Goal: Information Seeking & Learning: Learn about a topic

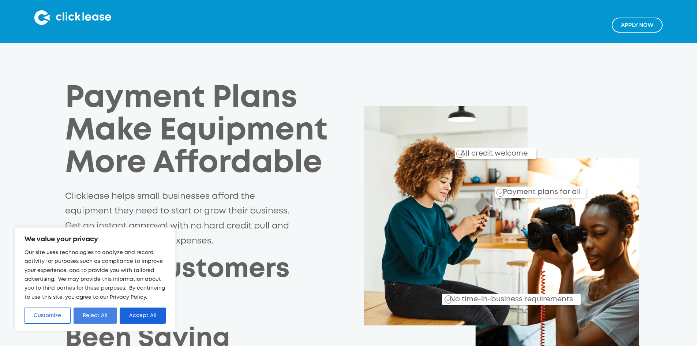
click at [106, 320] on button "Reject All" at bounding box center [96, 315] width 44 height 16
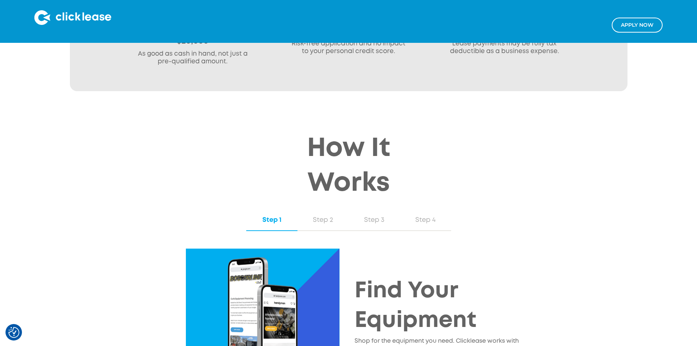
scroll to position [659, 0]
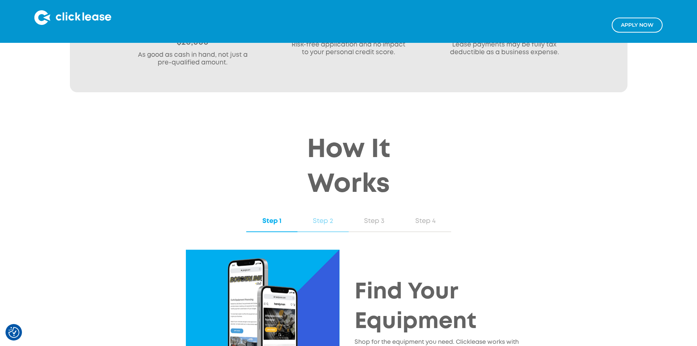
click at [319, 216] on div "Step 2" at bounding box center [323, 221] width 37 height 10
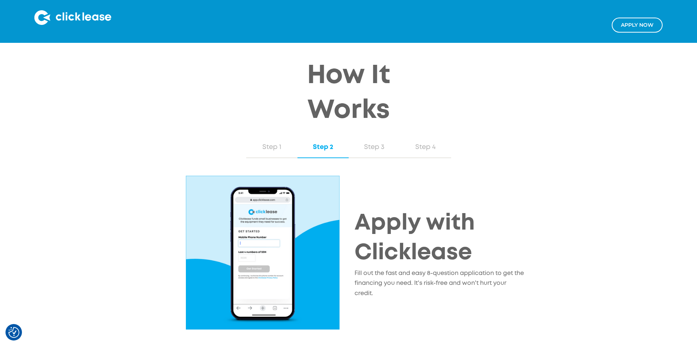
scroll to position [695, 0]
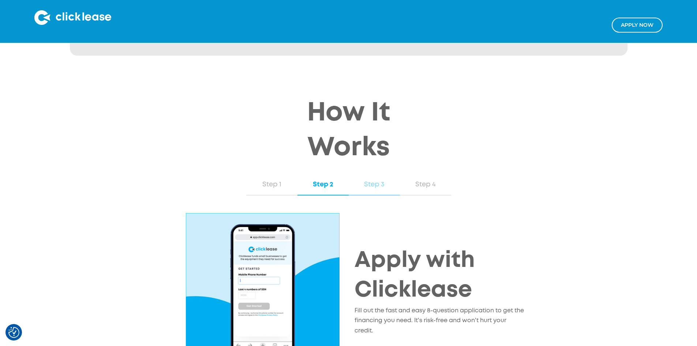
click at [372, 180] on div "Step 3" at bounding box center [374, 185] width 37 height 10
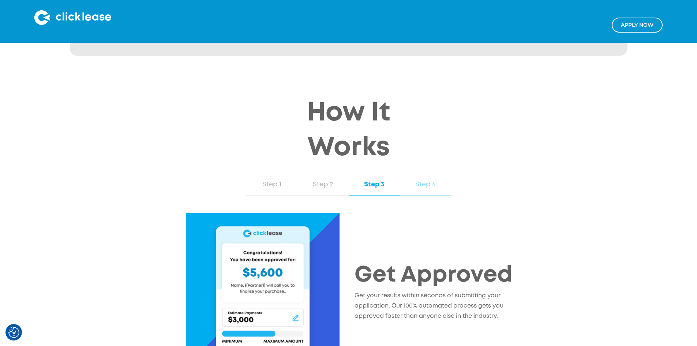
click at [423, 180] on div "Step 4" at bounding box center [425, 185] width 37 height 10
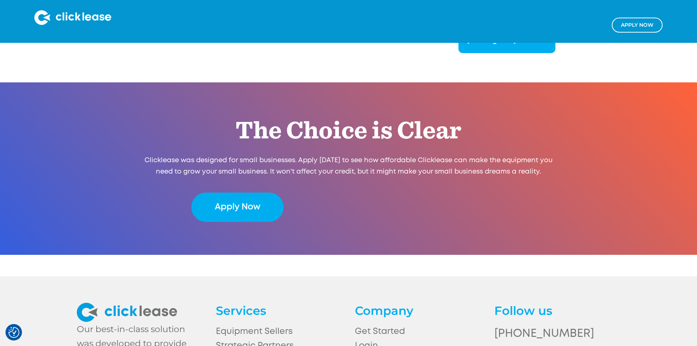
scroll to position [1459, 0]
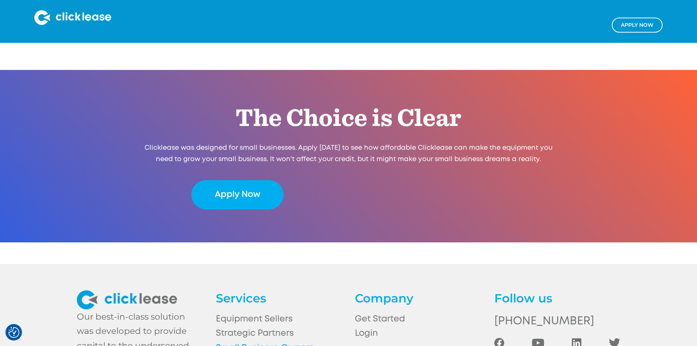
click at [241, 341] on link "Small Business Owners" at bounding box center [279, 348] width 126 height 14
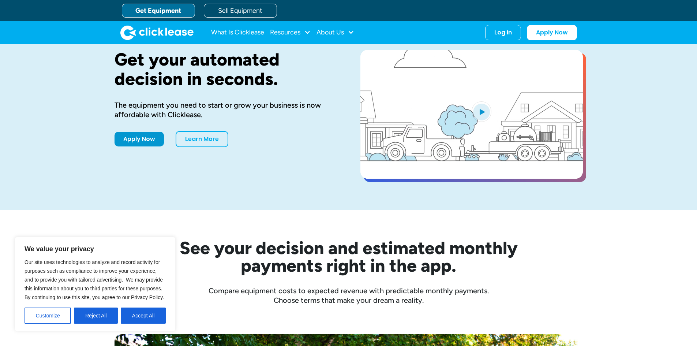
scroll to position [37, 0]
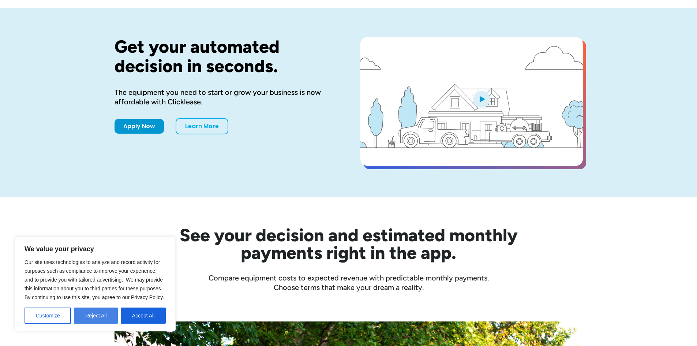
click at [105, 317] on button "Reject All" at bounding box center [96, 315] width 44 height 16
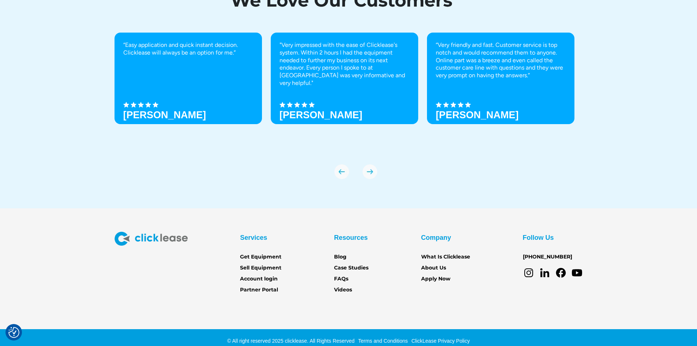
scroll to position [2545, 0]
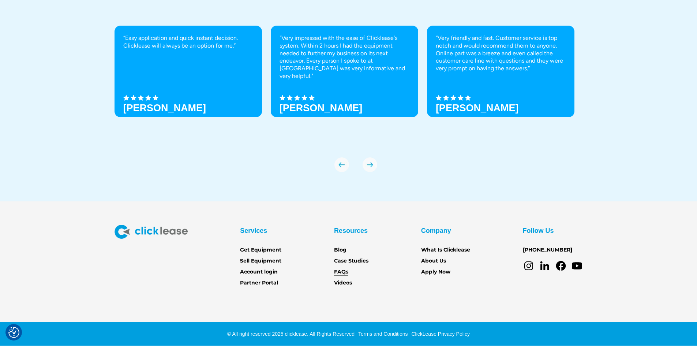
click at [344, 273] on link "FAQs" at bounding box center [341, 272] width 14 height 8
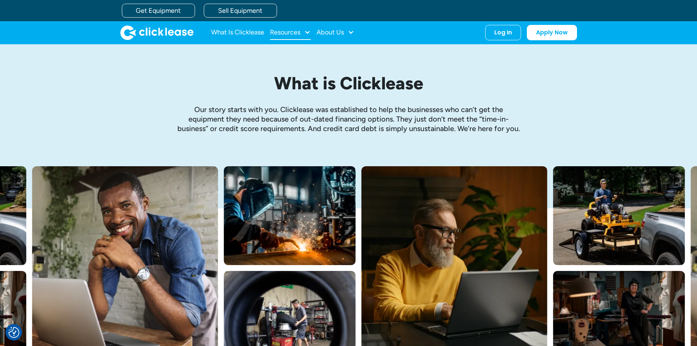
click at [301, 32] on div "Resources" at bounding box center [285, 32] width 30 height 0
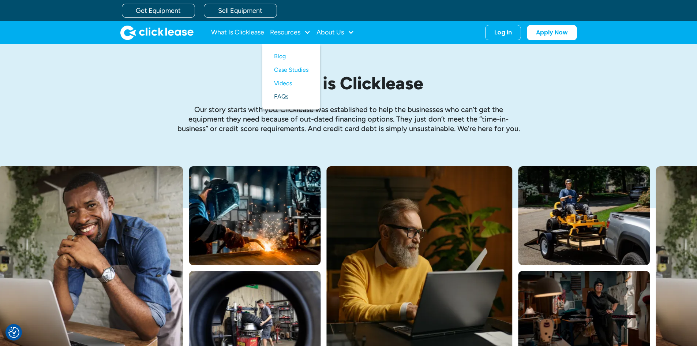
click at [288, 99] on link "FAQs" at bounding box center [291, 97] width 34 height 14
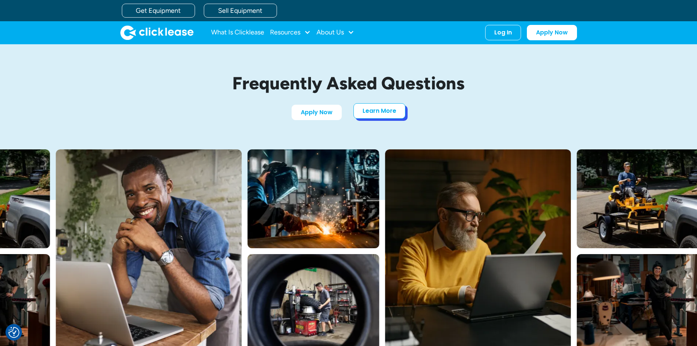
click at [384, 114] on link "Learn More" at bounding box center [380, 110] width 52 height 15
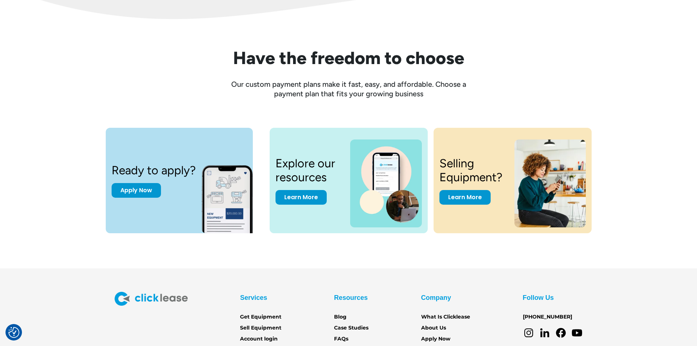
scroll to position [978, 0]
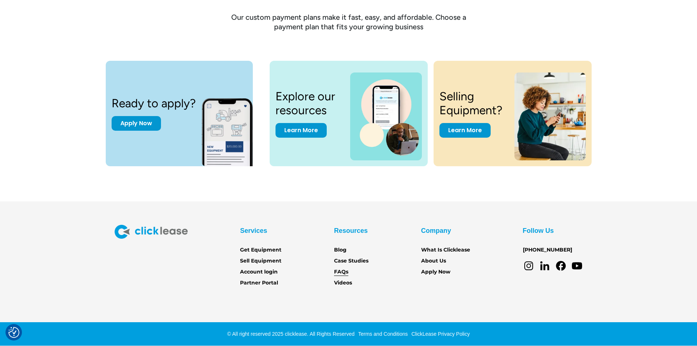
click at [338, 270] on link "FAQs" at bounding box center [341, 272] width 14 height 8
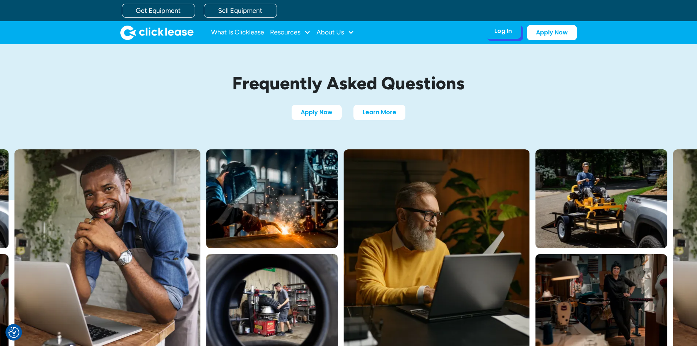
click at [509, 36] on div "Log In Account login I use Clicklease to get my equipment Partner Portal I offe…" at bounding box center [503, 30] width 36 height 15
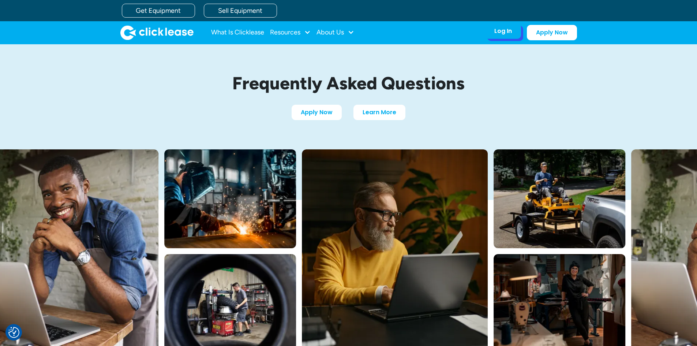
click at [502, 34] on div "Log In" at bounding box center [504, 30] width 18 height 7
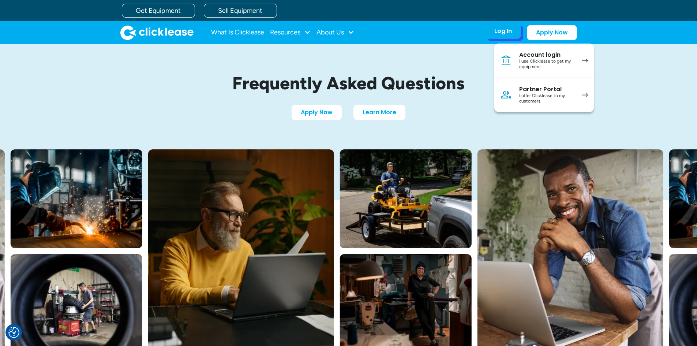
click at [583, 59] on img at bounding box center [585, 61] width 6 height 4
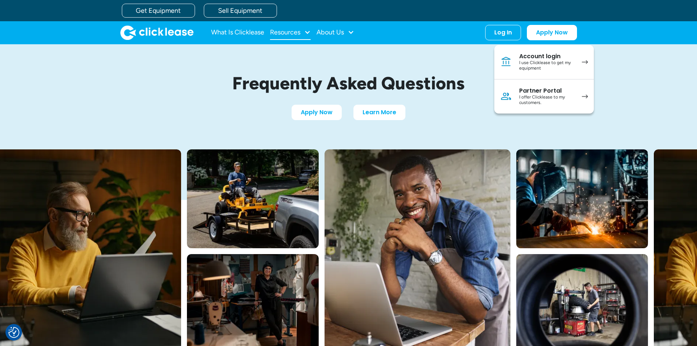
click at [298, 32] on div "Resources" at bounding box center [285, 32] width 30 height 0
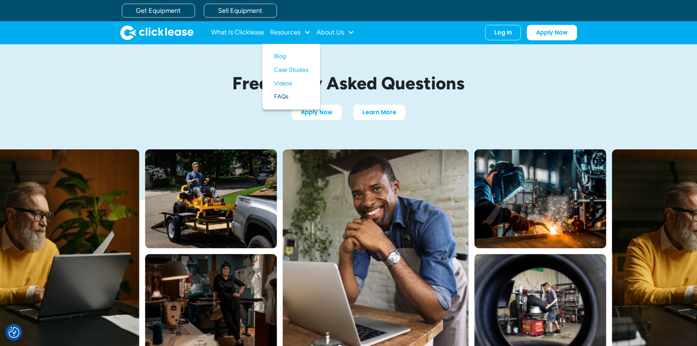
click at [286, 96] on link "FAQs" at bounding box center [291, 97] width 34 height 14
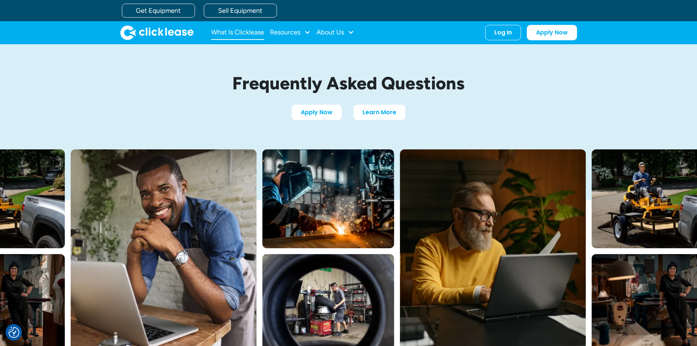
click at [255, 30] on link "What Is Clicklease" at bounding box center [237, 32] width 53 height 15
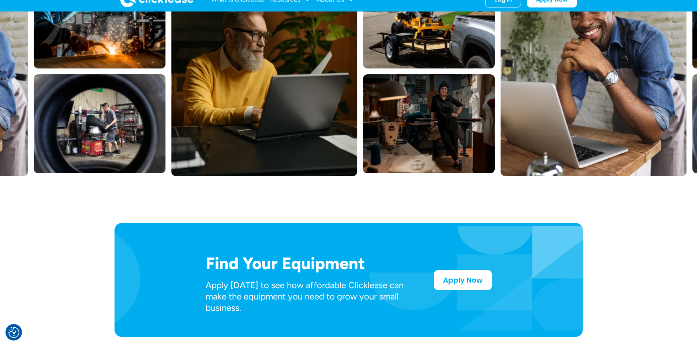
scroll to position [293, 0]
